Goal: Find specific page/section: Find specific page/section

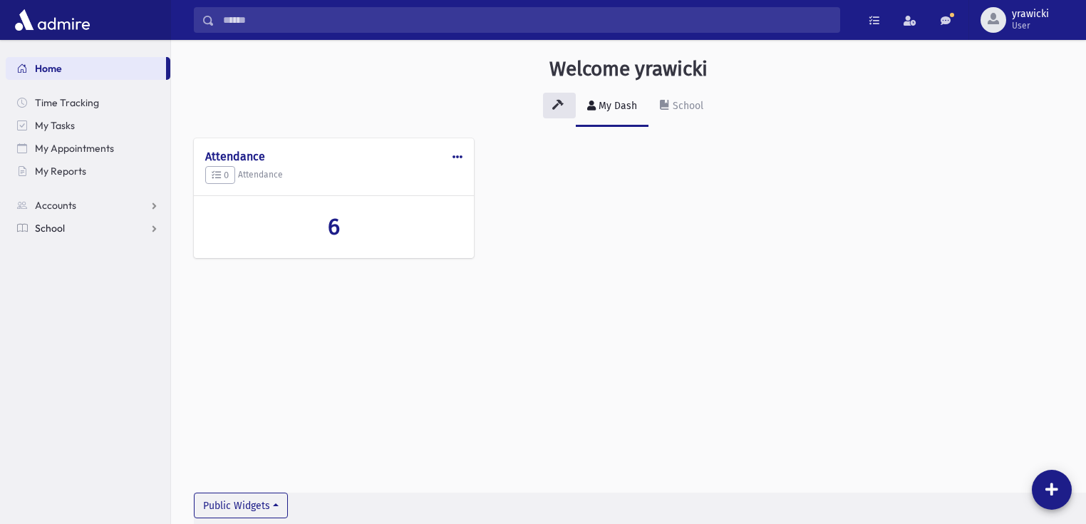
click at [62, 229] on span "School" at bounding box center [50, 228] width 30 height 13
click at [63, 249] on span "Students" at bounding box center [62, 250] width 39 height 13
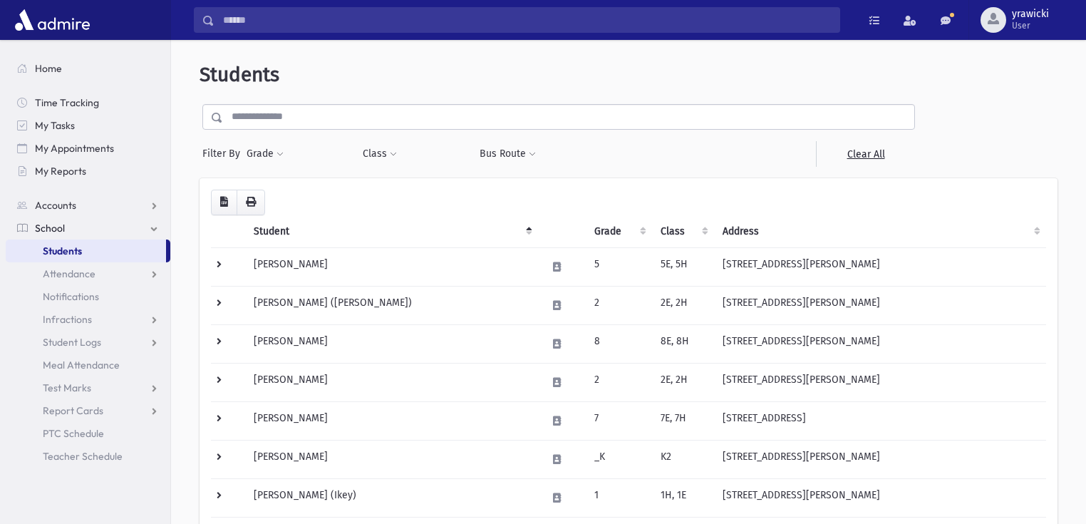
click at [294, 115] on input "text" at bounding box center [568, 117] width 691 height 26
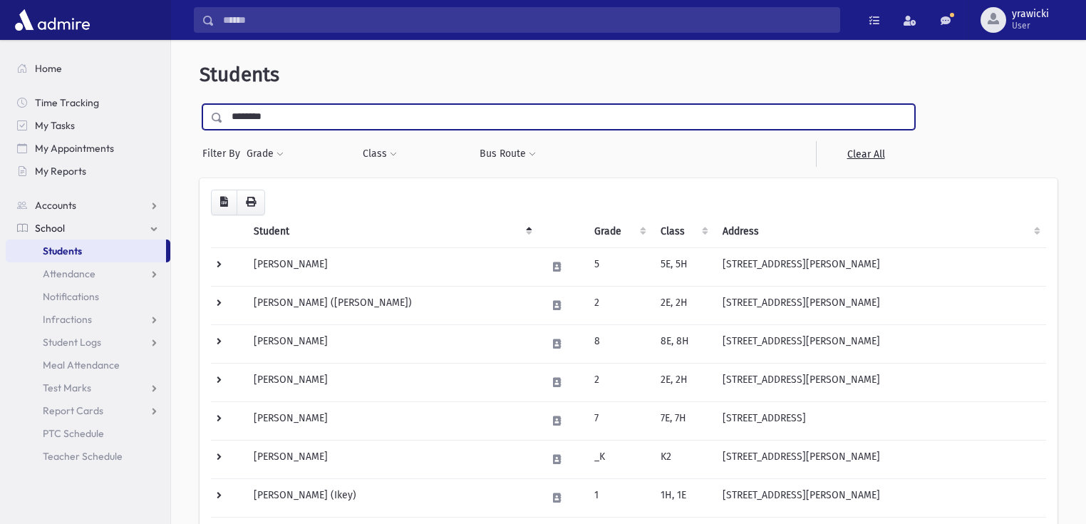
type input "********"
click at [199, 104] on input "submit" at bounding box center [219, 113] width 40 height 19
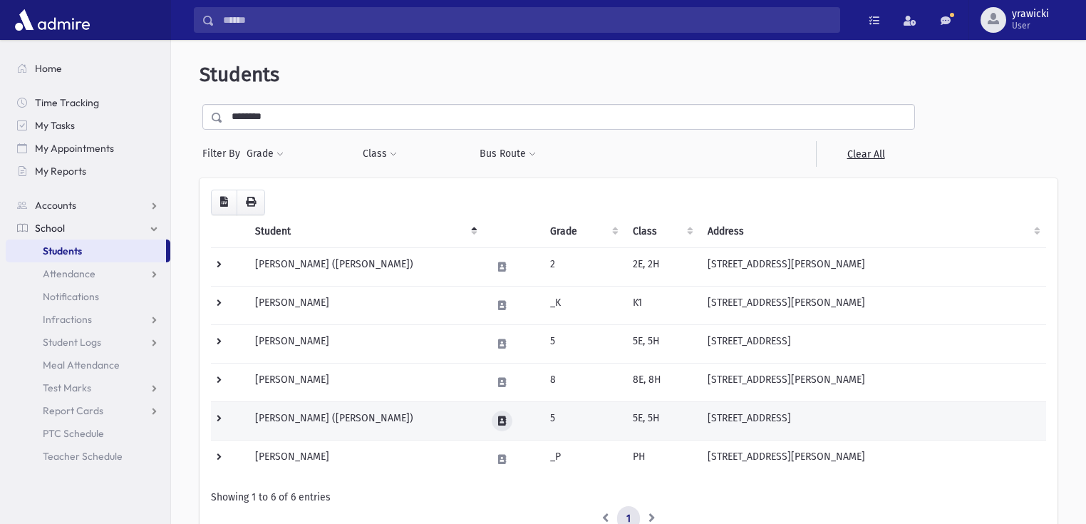
click at [499, 418] on icon at bounding box center [502, 420] width 8 height 9
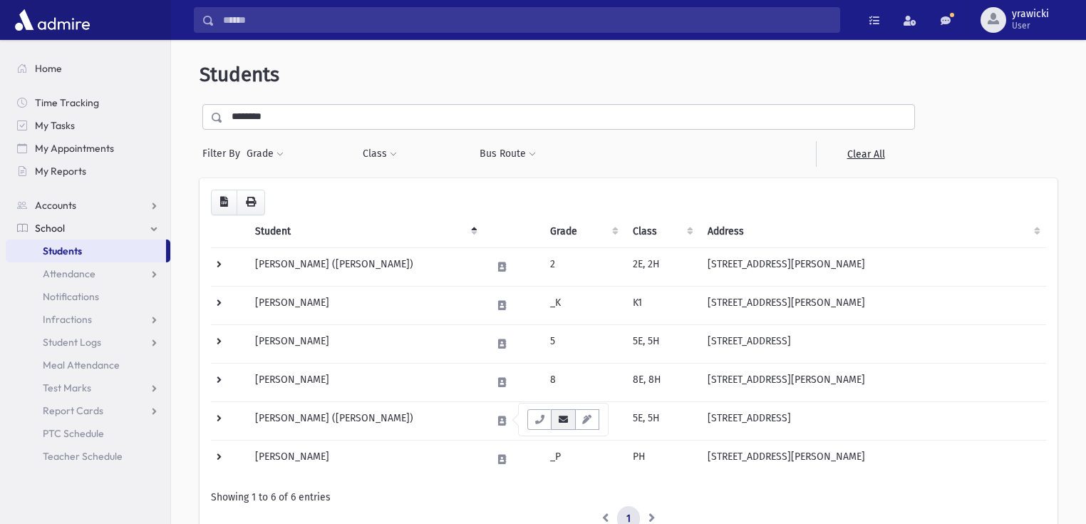
click at [569, 419] on button "button" at bounding box center [563, 419] width 24 height 21
